Goal: Information Seeking & Learning: Learn about a topic

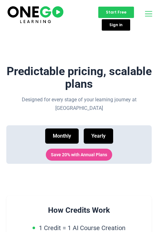
click at [148, 16] on icon "open-menu" at bounding box center [148, 14] width 9 height 10
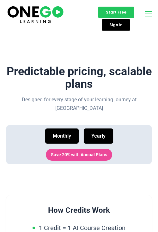
click at [148, 16] on icon "open-menu" at bounding box center [148, 14] width 9 height 10
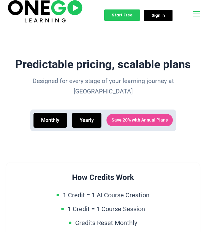
click at [199, 16] on icon "open-menu" at bounding box center [196, 14] width 9 height 10
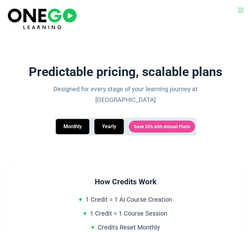
click at [239, 14] on icon "open-menu" at bounding box center [241, 10] width 8 height 8
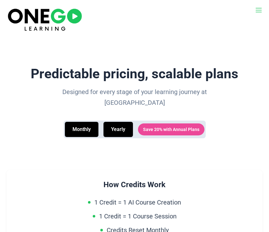
click at [262, 11] on icon "open-menu" at bounding box center [259, 10] width 8 height 8
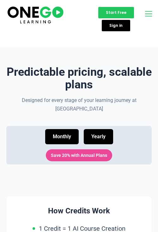
click at [144, 14] on div "Pricing AI Course Creator Resources" at bounding box center [147, 14] width 10 height 11
click at [147, 14] on icon "open-menu" at bounding box center [148, 14] width 9 height 10
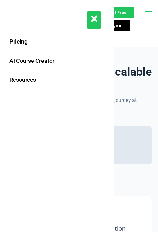
click at [94, 21] on icon "close-menu" at bounding box center [94, 18] width 6 height 9
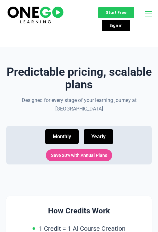
click at [148, 11] on icon "open-menu" at bounding box center [148, 14] width 9 height 10
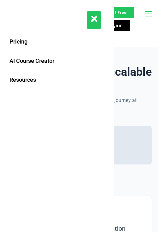
click at [150, 13] on icon "open-menu" at bounding box center [148, 14] width 9 height 10
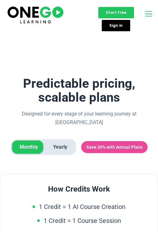
click at [151, 12] on icon "open-menu" at bounding box center [148, 14] width 9 height 10
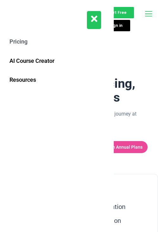
click at [20, 42] on link "Pricing" at bounding box center [56, 41] width 101 height 19
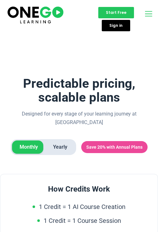
click at [150, 14] on icon "open-menu" at bounding box center [148, 14] width 9 height 10
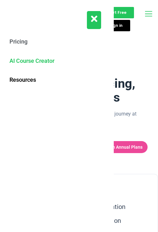
click at [36, 62] on link "AI Course Creator" at bounding box center [56, 61] width 101 height 19
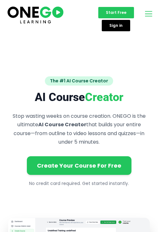
click at [150, 16] on icon "open-menu" at bounding box center [148, 14] width 9 height 10
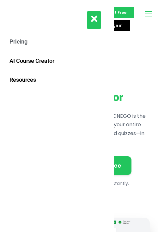
click at [31, 44] on link "Pricing" at bounding box center [56, 41] width 101 height 19
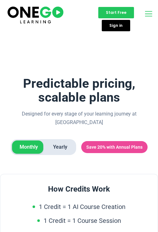
click at [149, 19] on button "open-menu" at bounding box center [148, 14] width 8 height 11
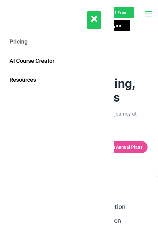
click at [148, 15] on icon "open-menu" at bounding box center [148, 14] width 9 height 10
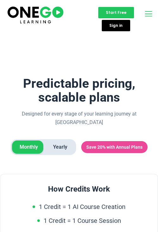
click at [145, 11] on icon "open-menu" at bounding box center [148, 14] width 9 height 10
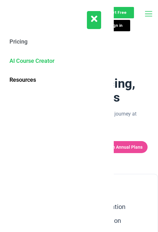
click at [40, 58] on link "AI Course Creator" at bounding box center [56, 61] width 101 height 19
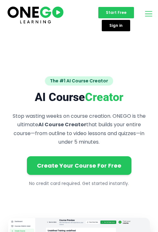
click at [36, 10] on img at bounding box center [35, 14] width 58 height 19
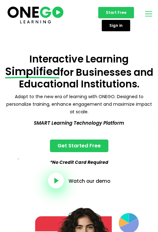
click at [148, 14] on icon "open-menu" at bounding box center [148, 14] width 9 height 10
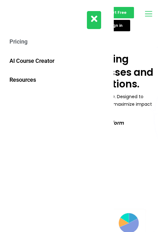
click at [148, 14] on icon "open-menu" at bounding box center [148, 14] width 9 height 10
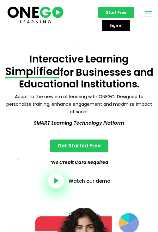
click at [148, 14] on icon "open-menu" at bounding box center [148, 14] width 9 height 10
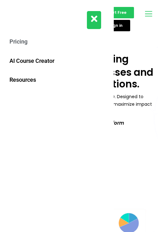
click at [92, 22] on icon "close-menu" at bounding box center [94, 18] width 6 height 9
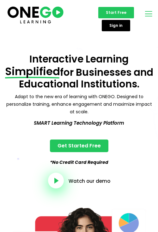
click at [151, 13] on icon "open-menu" at bounding box center [148, 14] width 9 height 10
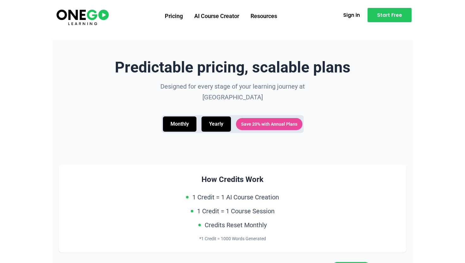
click at [87, 20] on img at bounding box center [82, 17] width 54 height 18
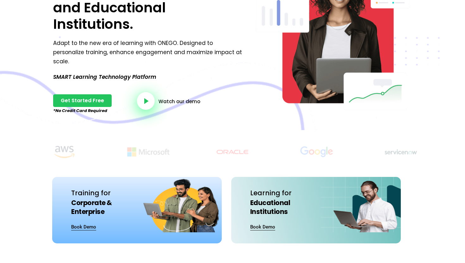
scroll to position [225, 0]
